Goal: Find specific page/section: Find specific page/section

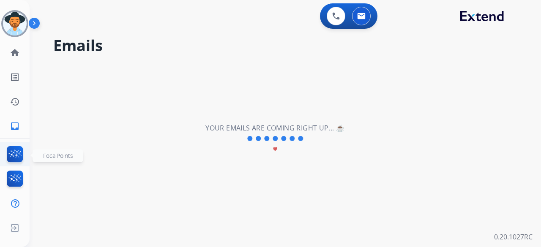
click at [12, 158] on img at bounding box center [15, 155] width 20 height 19
